Goal: Transaction & Acquisition: Purchase product/service

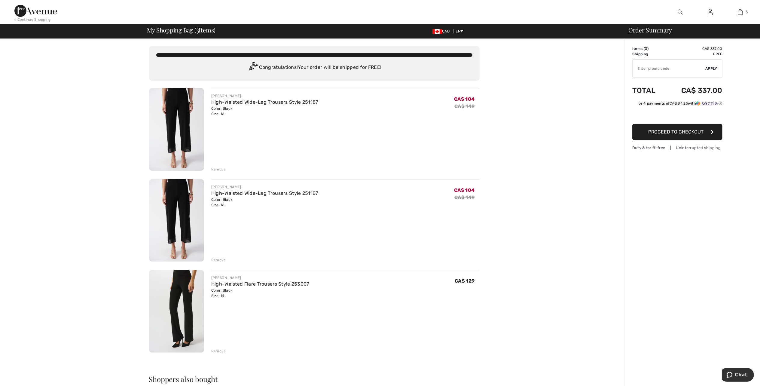
drag, startPoint x: 170, startPoint y: 103, endPoint x: 320, endPoint y: 155, distance: 159.4
click at [320, 155] on div "JOSEPH RIBKOFF High-Waisted Wide-Leg Trousers Style 251187 Color: Black Size: 1…" at bounding box center [345, 130] width 268 height 84
click at [698, 133] on span "Proceed to Checkout" at bounding box center [675, 132] width 55 height 6
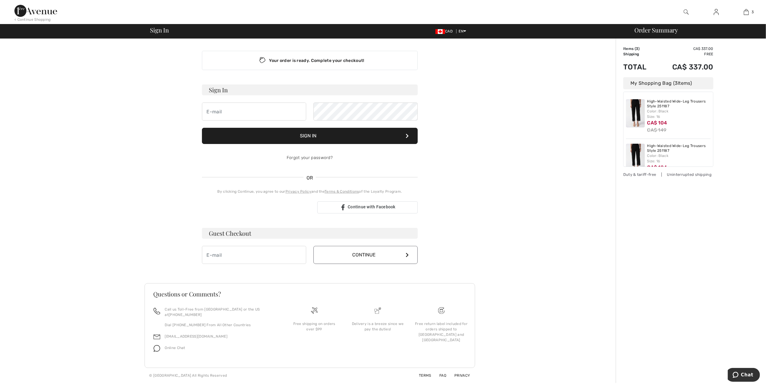
click at [631, 80] on div "My Shopping Bag ( 3 Items)" at bounding box center [668, 83] width 90 height 12
click at [632, 87] on div "My Shopping Bag ( 3 Items)" at bounding box center [668, 83] width 90 height 12
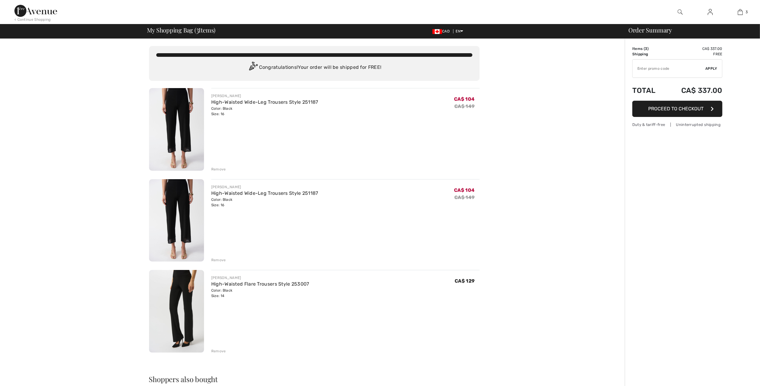
checkbox input "true"
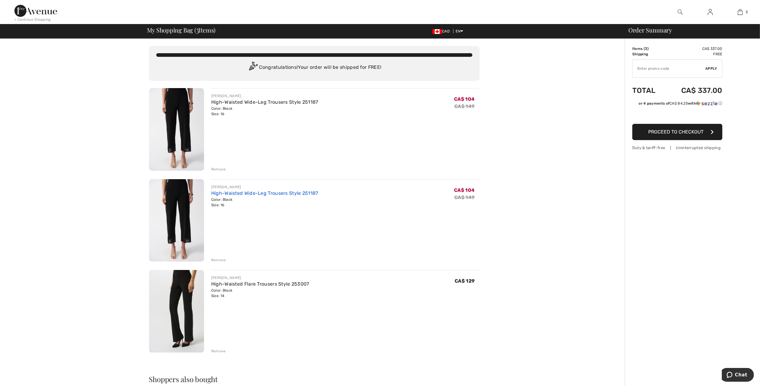
click at [245, 191] on link "High-Waisted Wide-Leg Trousers Style 251187" at bounding box center [264, 193] width 107 height 6
click at [179, 321] on img at bounding box center [176, 311] width 55 height 83
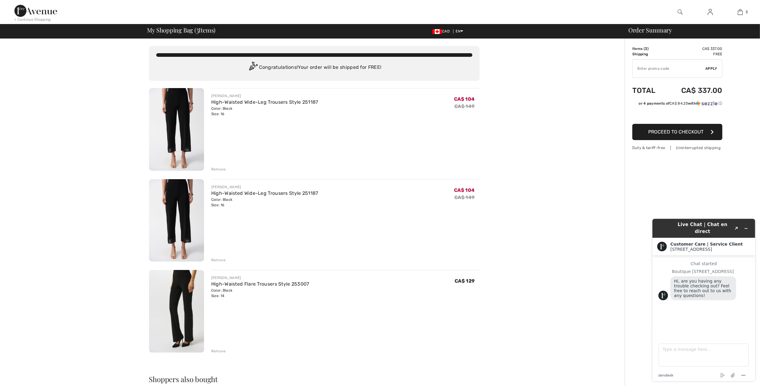
click at [179, 321] on img at bounding box center [176, 311] width 55 height 83
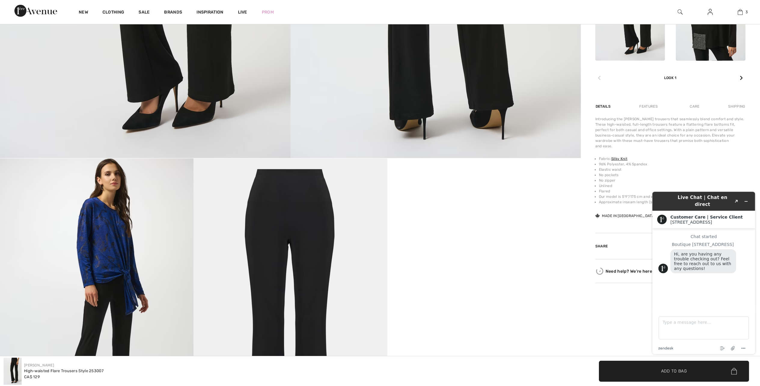
scroll to position [481, 0]
